Goal: Transaction & Acquisition: Obtain resource

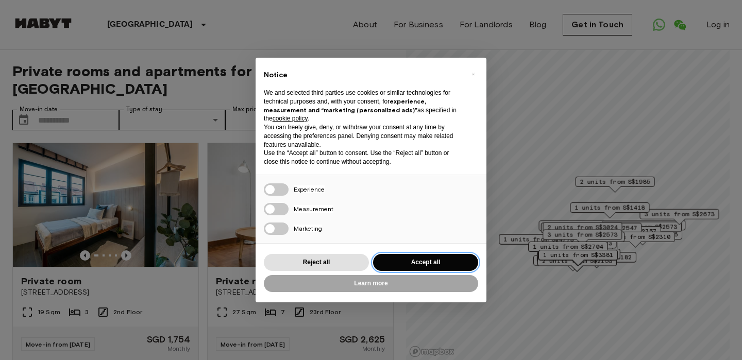
click at [411, 258] on button "Accept all" at bounding box center [425, 262] width 105 height 17
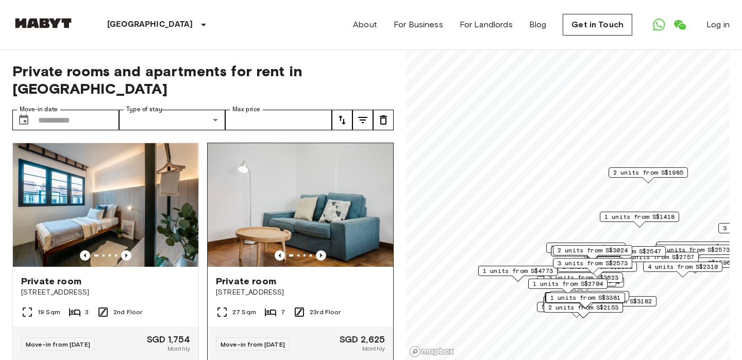
click at [321, 251] on icon "Previous image" at bounding box center [321, 256] width 10 height 10
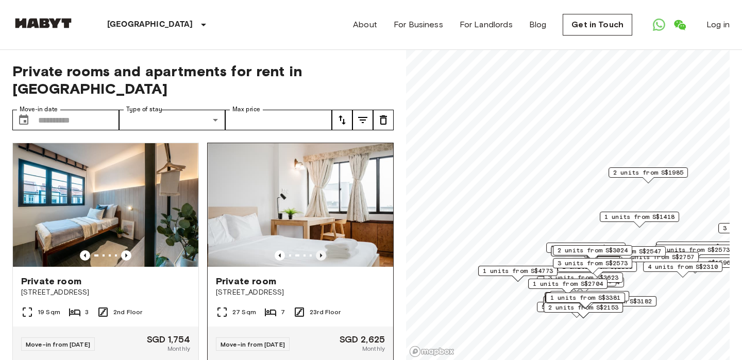
click at [321, 251] on icon "Previous image" at bounding box center [321, 256] width 10 height 10
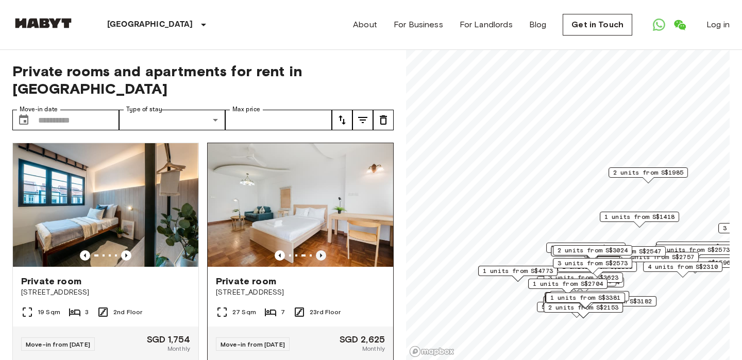
click at [321, 251] on icon "Previous image" at bounding box center [321, 256] width 10 height 10
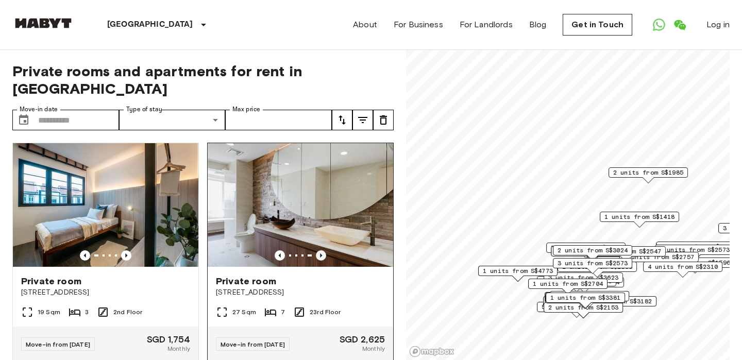
click at [321, 251] on icon "Previous image" at bounding box center [321, 256] width 10 height 10
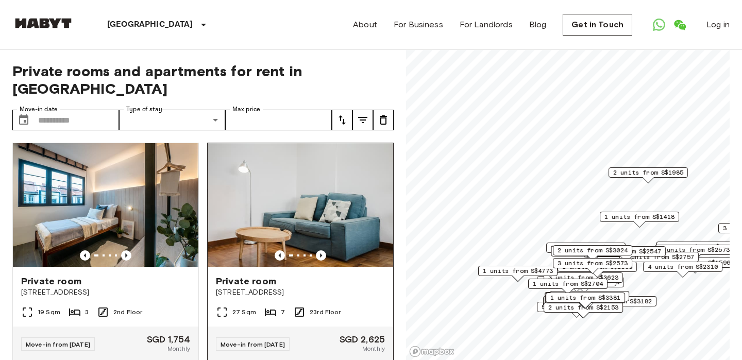
click at [294, 275] on div "Private room" at bounding box center [300, 281] width 169 height 12
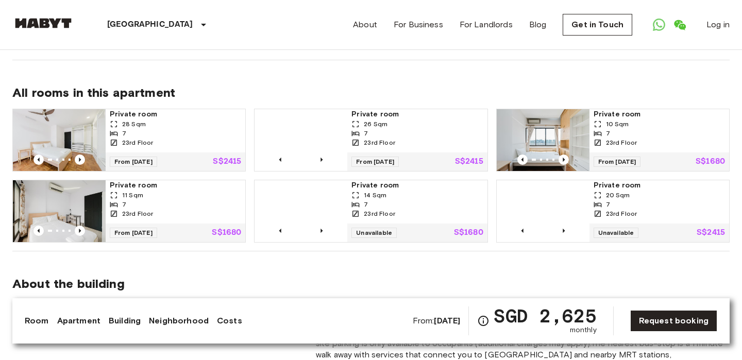
scroll to position [767, 0]
